Goal: Transaction & Acquisition: Download file/media

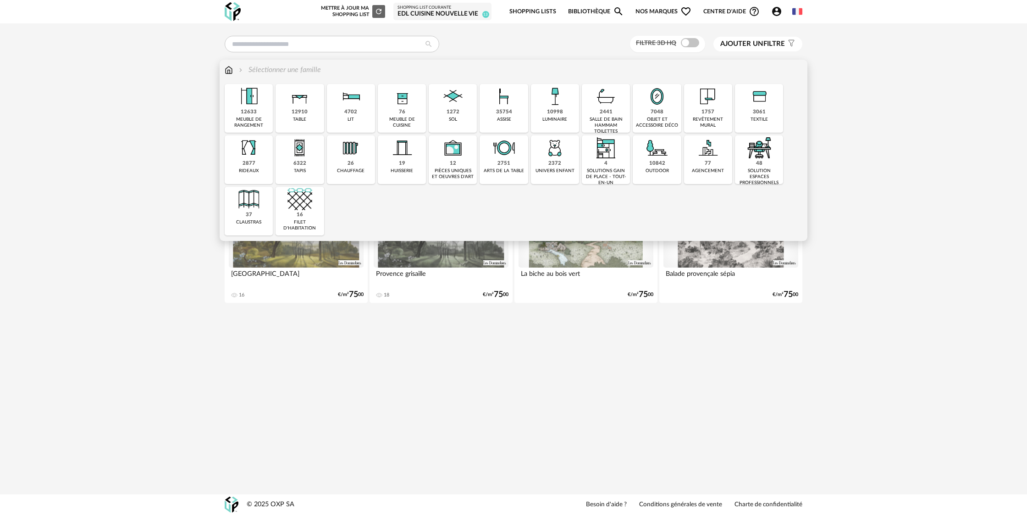
click at [404, 110] on div "76" at bounding box center [402, 112] width 6 height 7
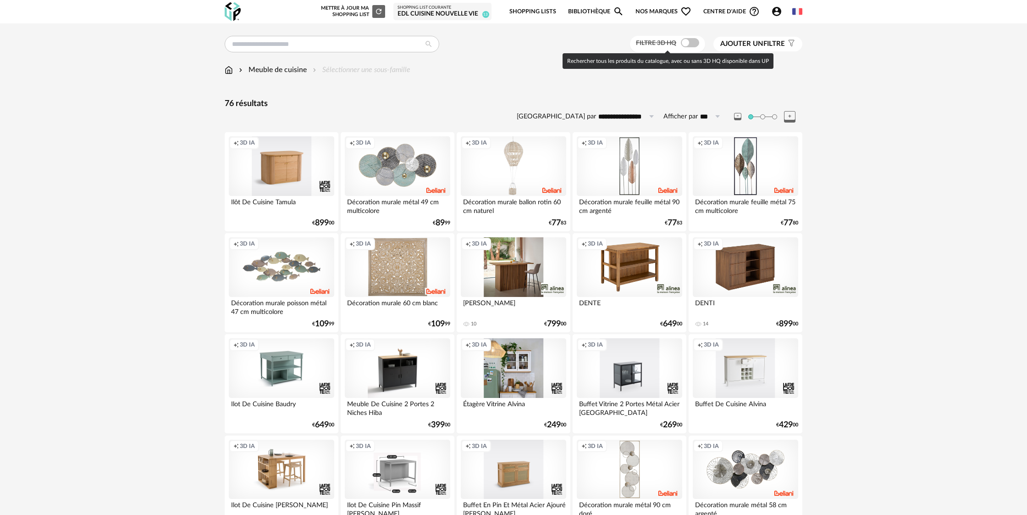
click at [682, 46] on span at bounding box center [690, 42] width 18 height 9
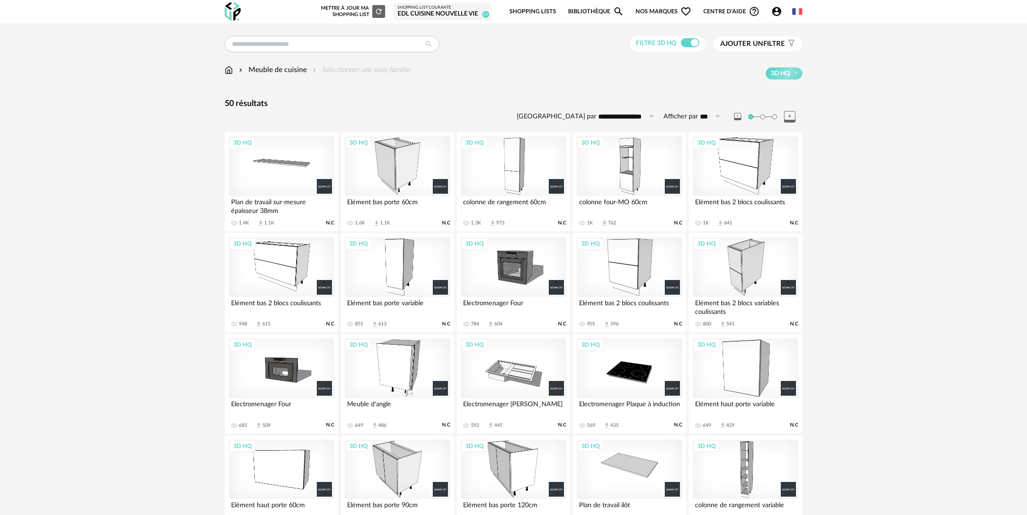
click at [718, 116] on icon at bounding box center [717, 116] width 11 height 15
click at [712, 187] on span "200" at bounding box center [715, 187] width 14 height 8
type input "***"
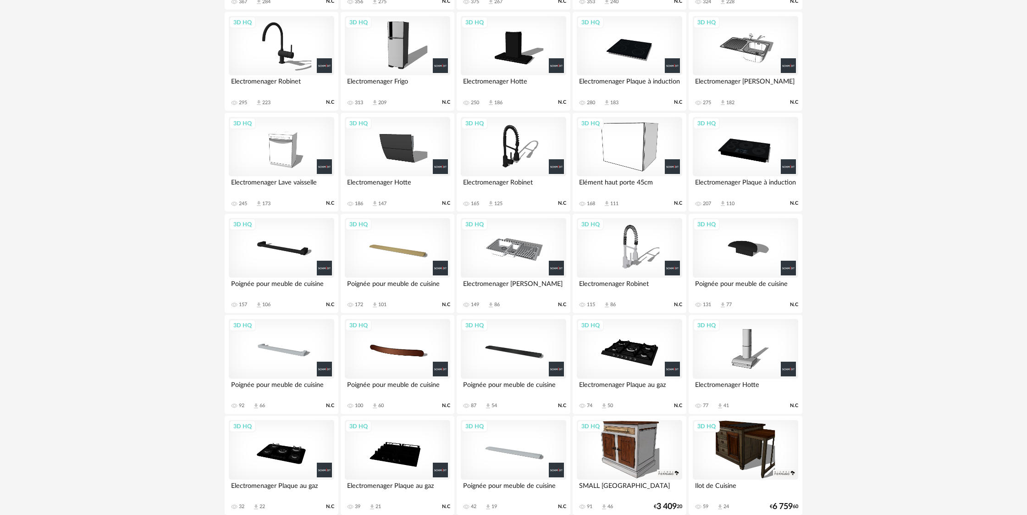
scroll to position [668, 0]
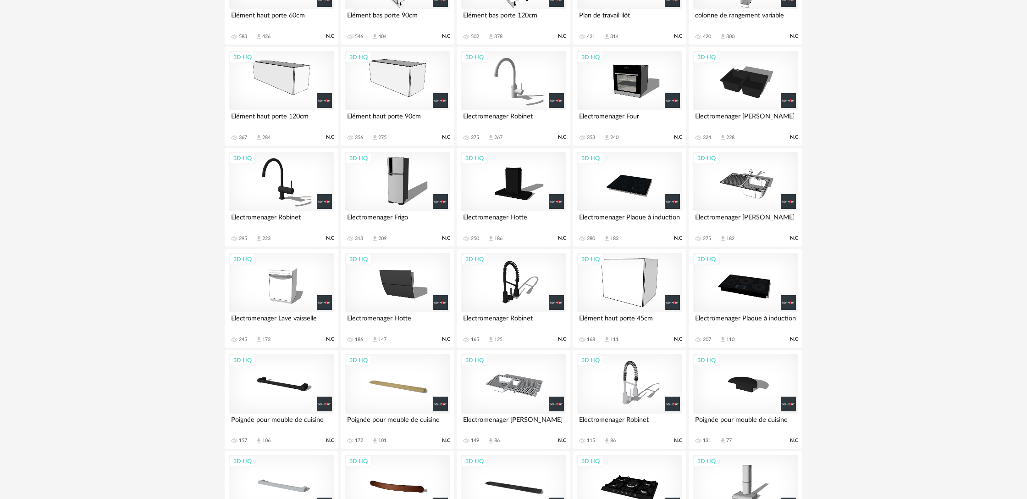
scroll to position [490, 0]
click at [399, 183] on div "3D HQ" at bounding box center [397, 181] width 105 height 60
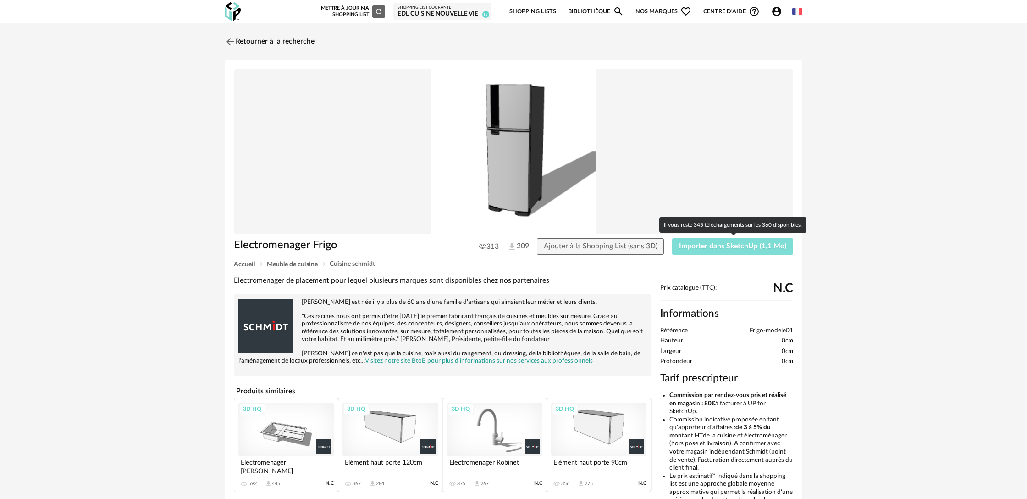
click at [697, 248] on span "Importer dans SketchUp (1,1 Mo)" at bounding box center [732, 245] width 107 height 7
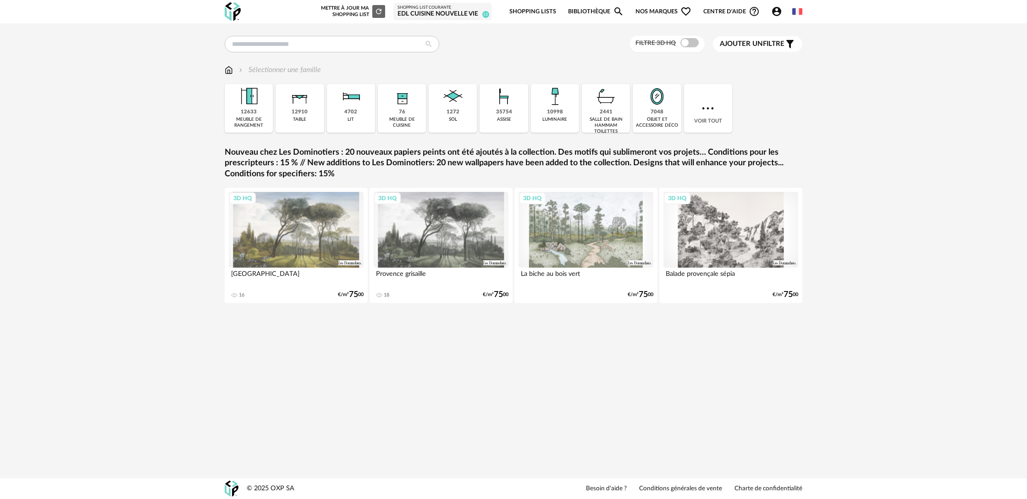
click at [404, 105] on img at bounding box center [402, 96] width 25 height 25
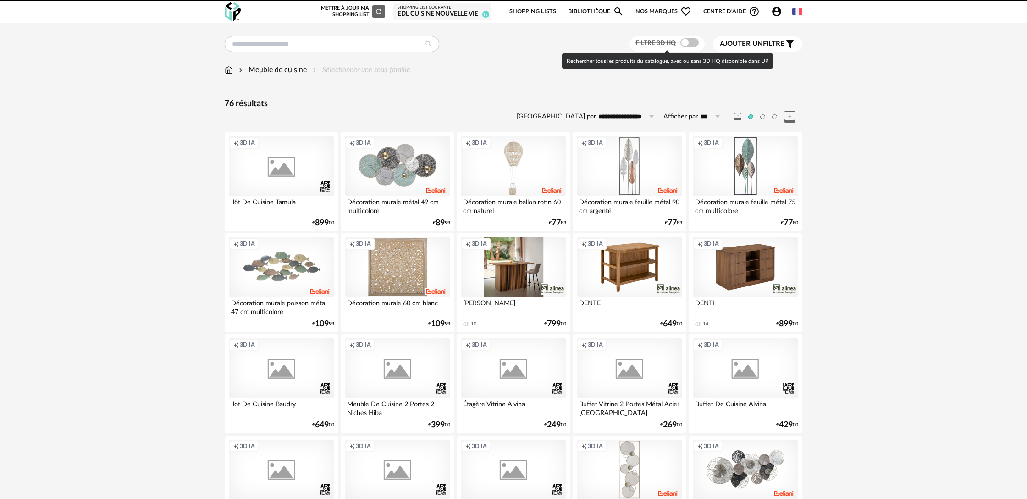
click at [690, 45] on span at bounding box center [690, 42] width 18 height 9
